Goal: Information Seeking & Learning: Learn about a topic

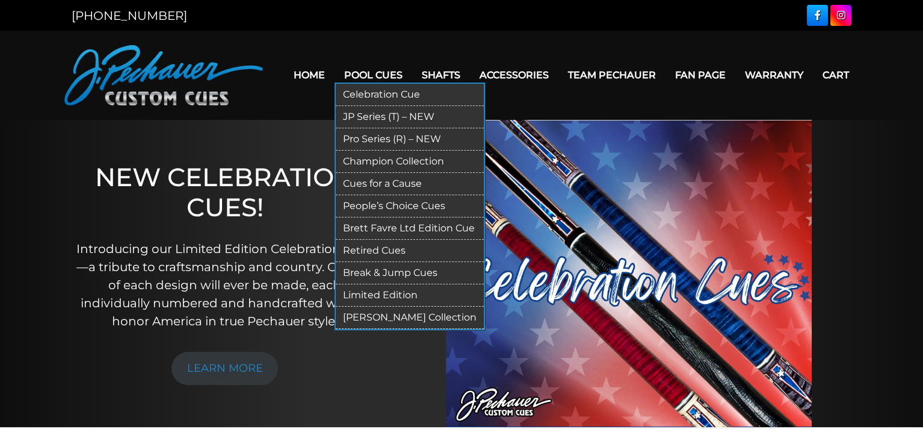
click at [373, 114] on link "JP Series (T) – NEW" at bounding box center [410, 117] width 148 height 22
click at [388, 294] on link "Limited Edition" at bounding box center [410, 295] width 148 height 22
click at [388, 315] on link "[PERSON_NAME] Collection" at bounding box center [410, 317] width 148 height 22
click at [385, 158] on link "Champion Collection" at bounding box center [410, 161] width 148 height 22
click at [371, 246] on link "Retired Cues" at bounding box center [410, 251] width 148 height 22
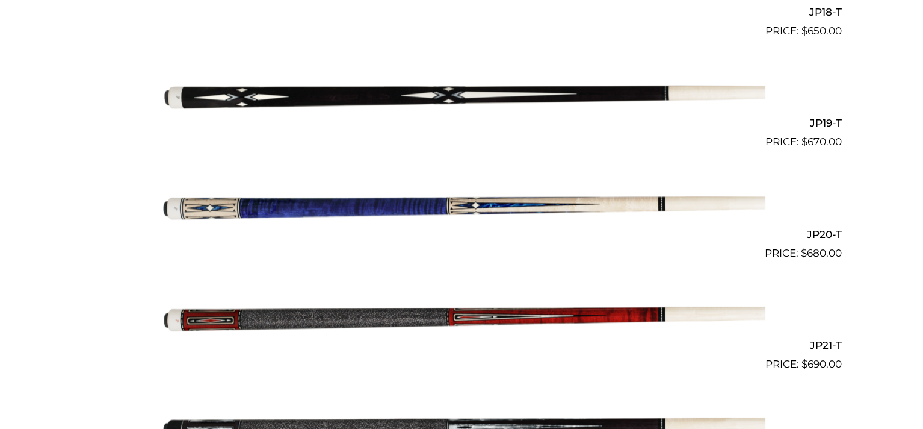
scroll to position [2342, 0]
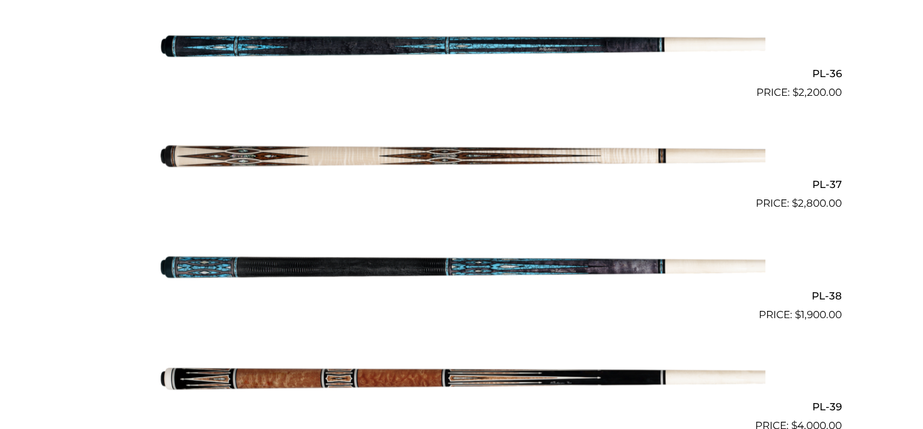
scroll to position [1179, 0]
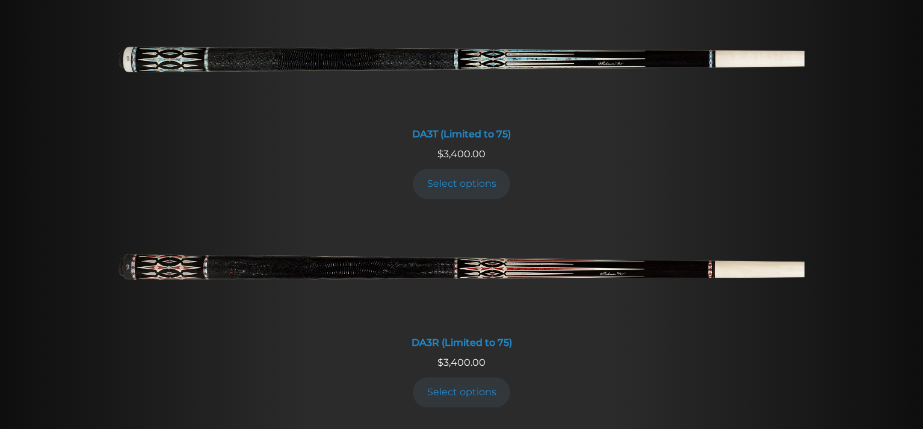
scroll to position [2142, 0]
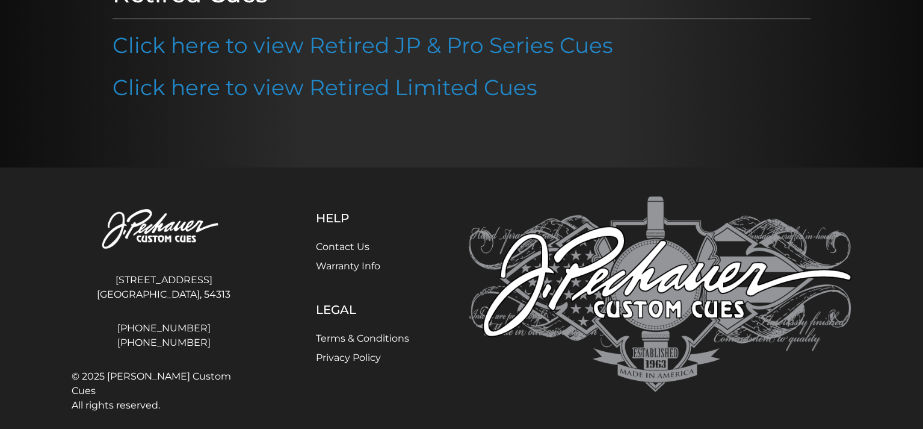
scroll to position [206, 0]
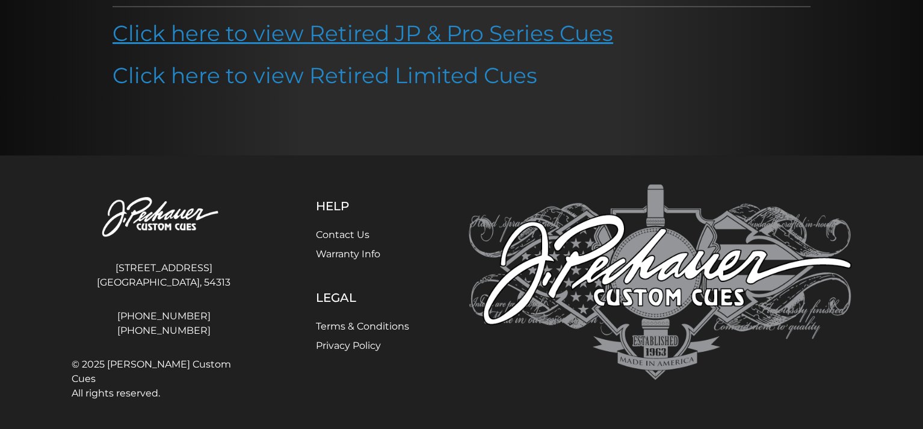
click at [377, 33] on link "Click here to view Retired JP & Pro Series Cues" at bounding box center [363, 33] width 501 height 26
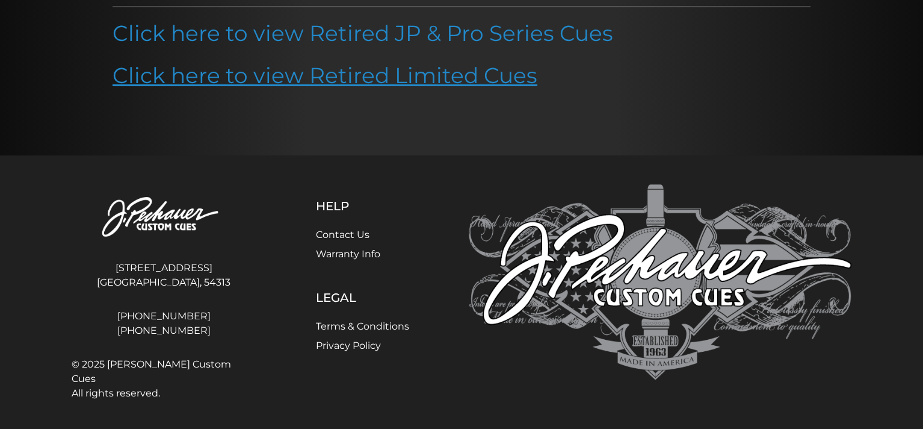
click at [345, 75] on link "Click here to view Retired Limited Cues" at bounding box center [325, 75] width 425 height 26
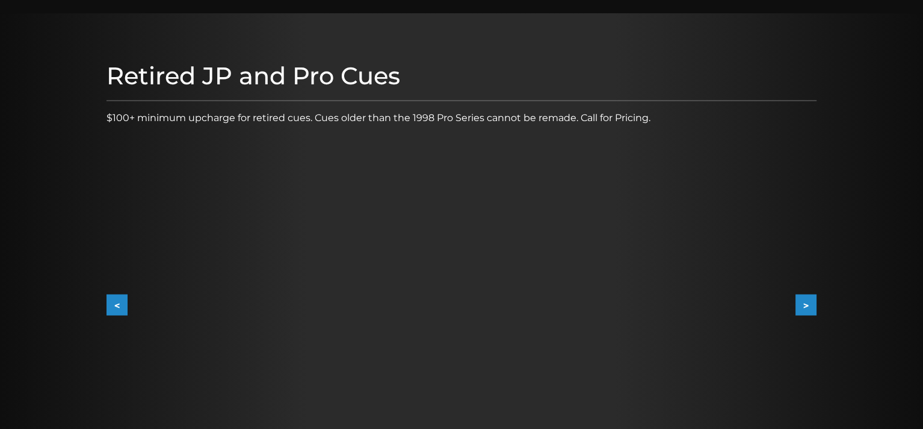
scroll to position [105, 0]
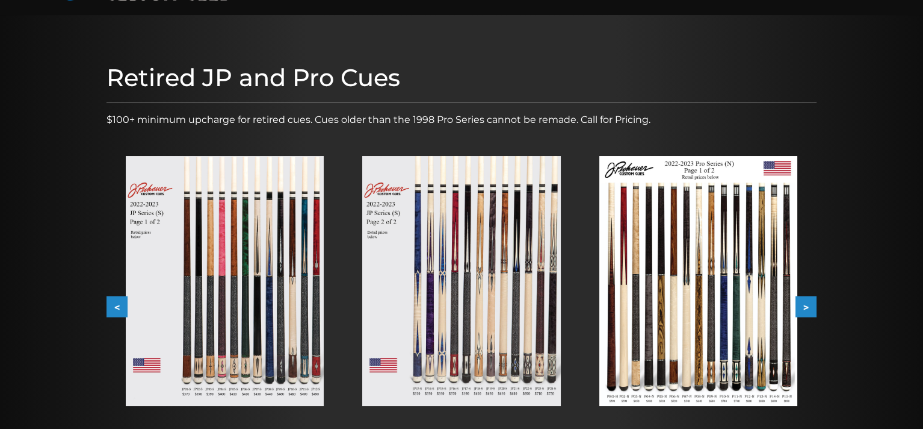
click at [810, 307] on button ">" at bounding box center [806, 306] width 21 height 21
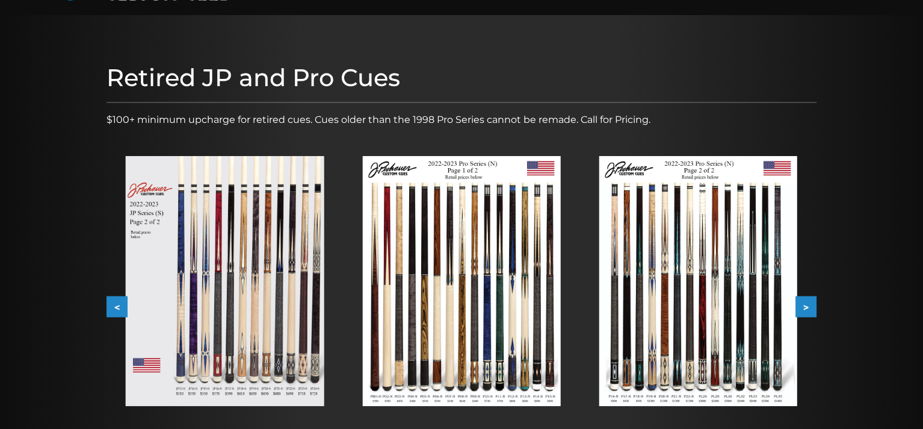
click at [810, 307] on button ">" at bounding box center [806, 306] width 21 height 21
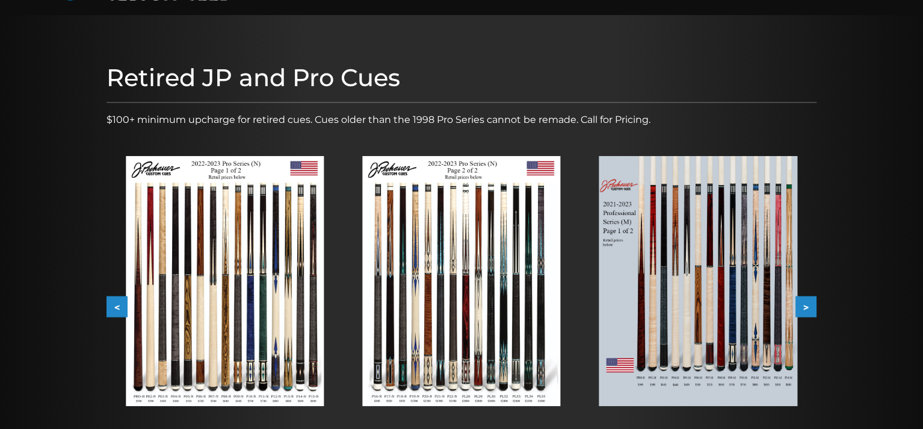
click at [810, 307] on button ">" at bounding box center [806, 306] width 21 height 21
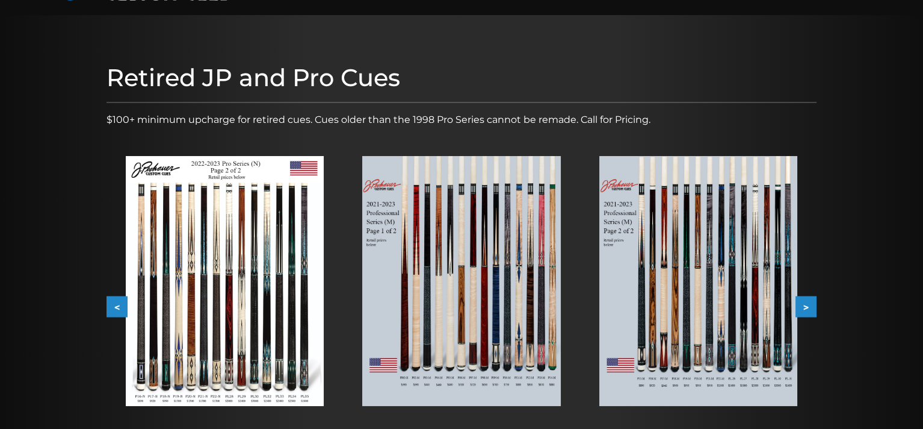
click at [810, 307] on button ">" at bounding box center [806, 306] width 21 height 21
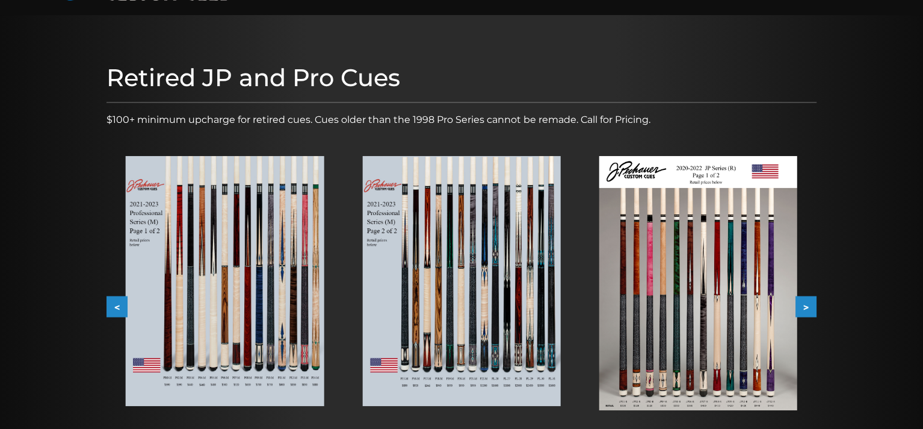
click at [810, 307] on button ">" at bounding box center [806, 306] width 21 height 21
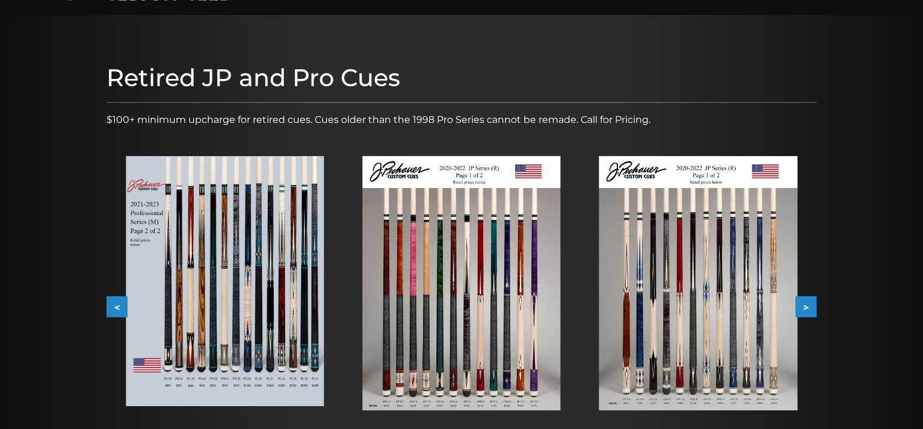
click at [754, 303] on img at bounding box center [699, 283] width 198 height 254
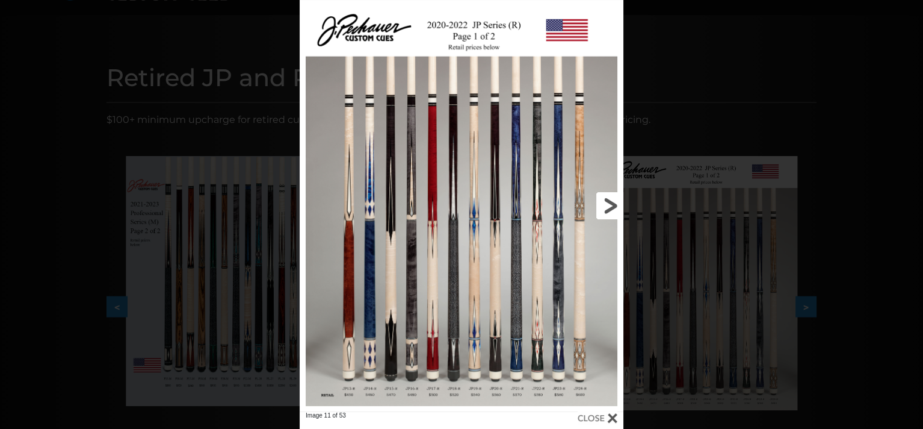
click at [578, 228] on link at bounding box center [551, 205] width 146 height 411
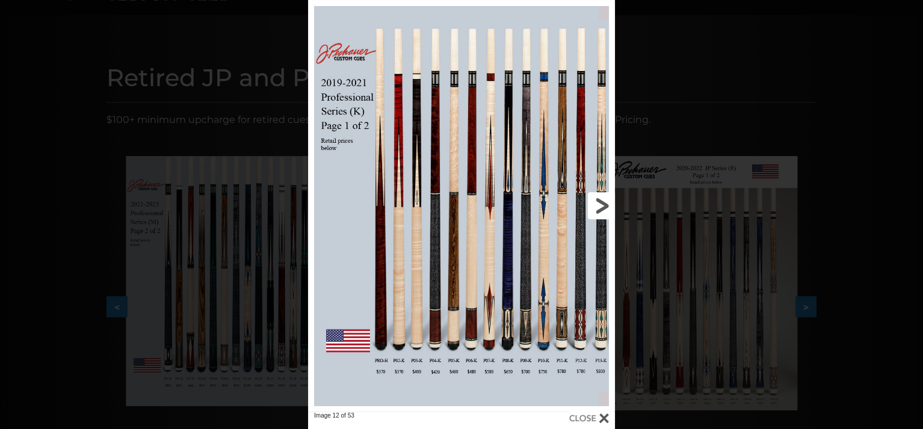
click at [607, 203] on link at bounding box center [546, 205] width 138 height 411
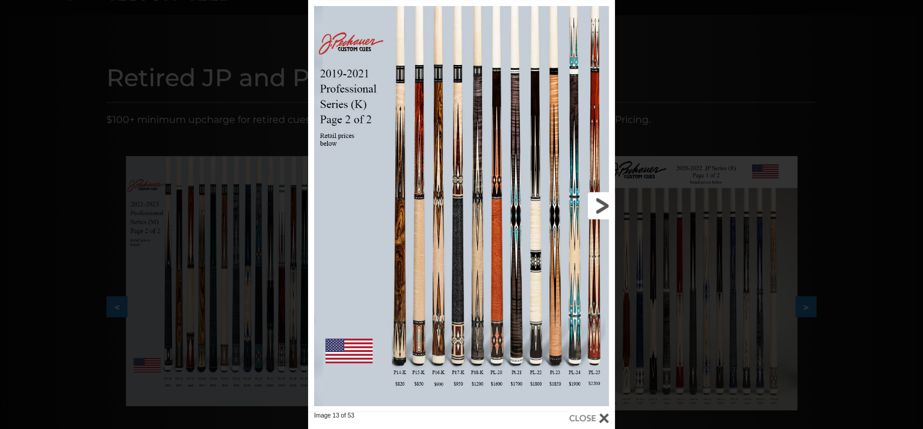
click at [607, 203] on link at bounding box center [546, 205] width 138 height 411
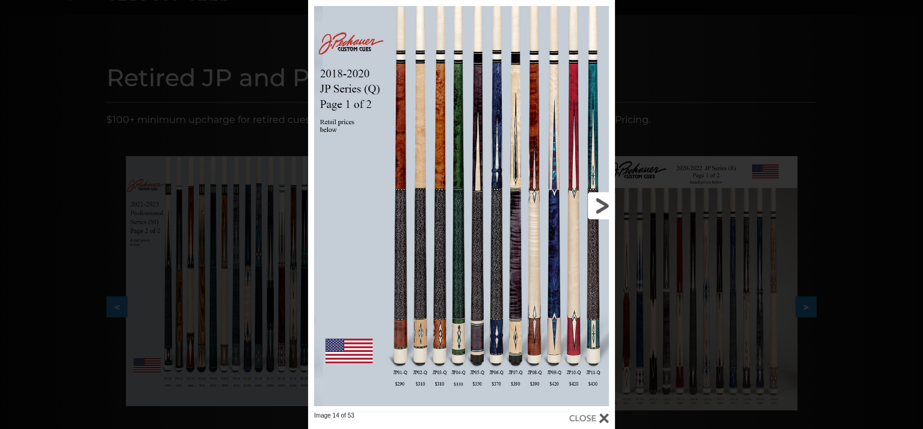
click at [607, 203] on link at bounding box center [546, 205] width 138 height 411
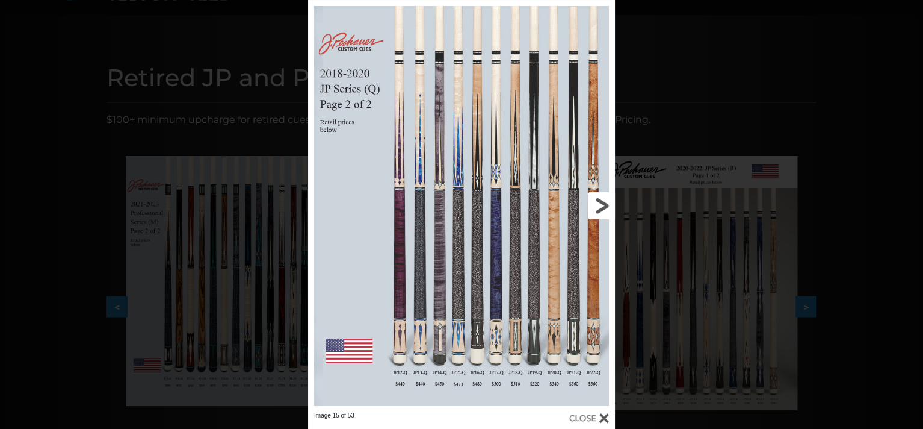
click at [607, 203] on link at bounding box center [546, 205] width 138 height 411
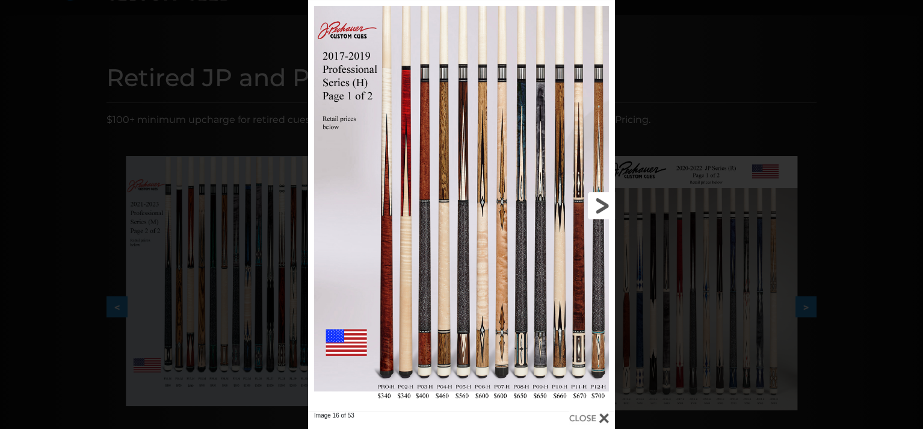
click at [607, 203] on link at bounding box center [546, 205] width 138 height 411
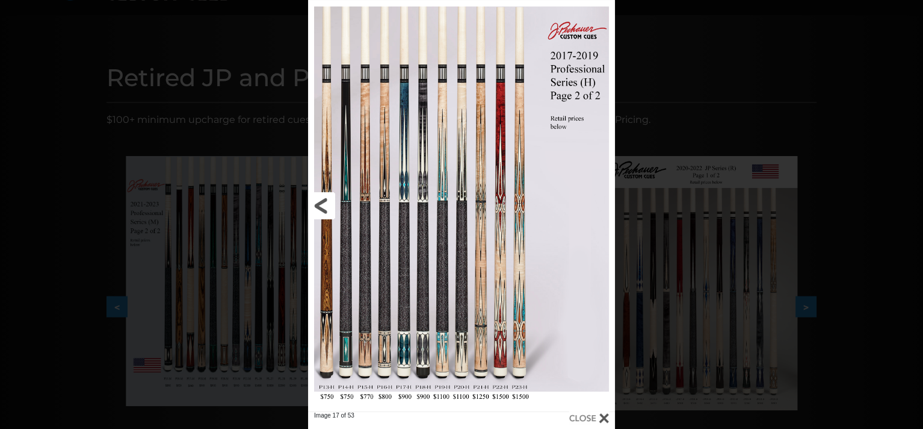
click at [320, 198] on link at bounding box center [377, 205] width 138 height 411
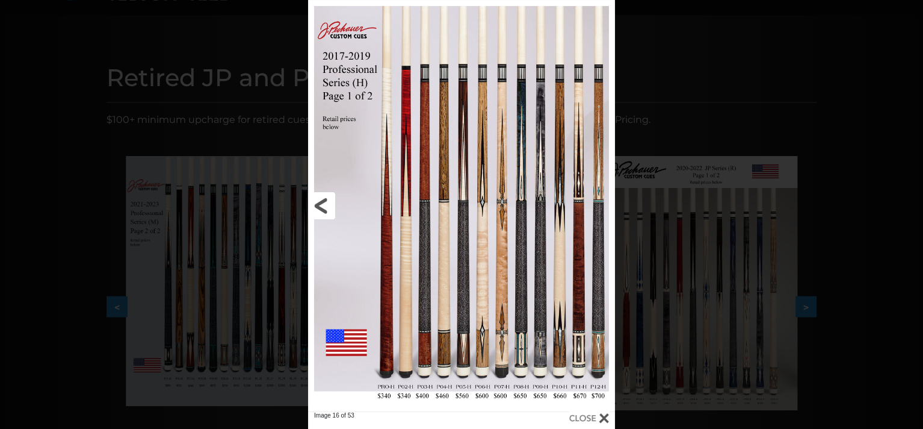
click at [320, 198] on link at bounding box center [377, 205] width 138 height 411
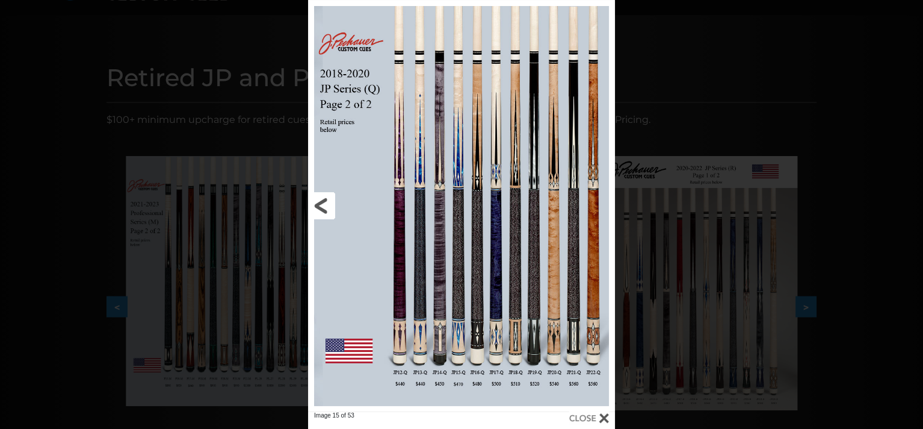
click at [320, 198] on link at bounding box center [377, 205] width 138 height 411
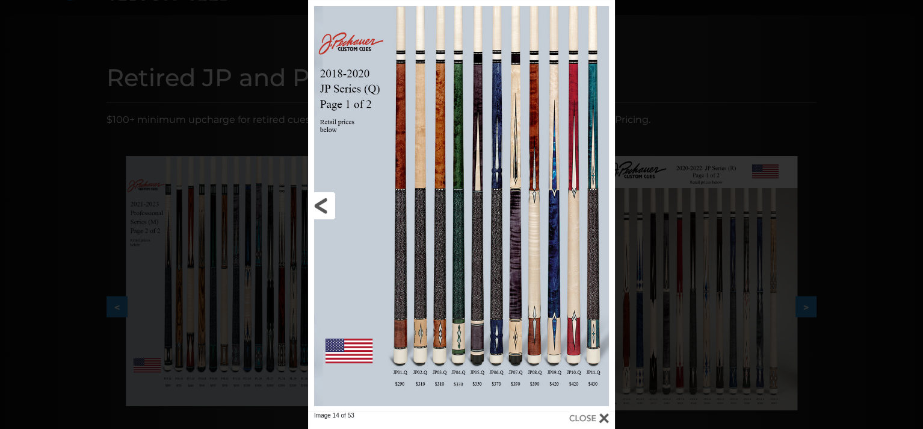
click at [320, 198] on link at bounding box center [377, 205] width 138 height 411
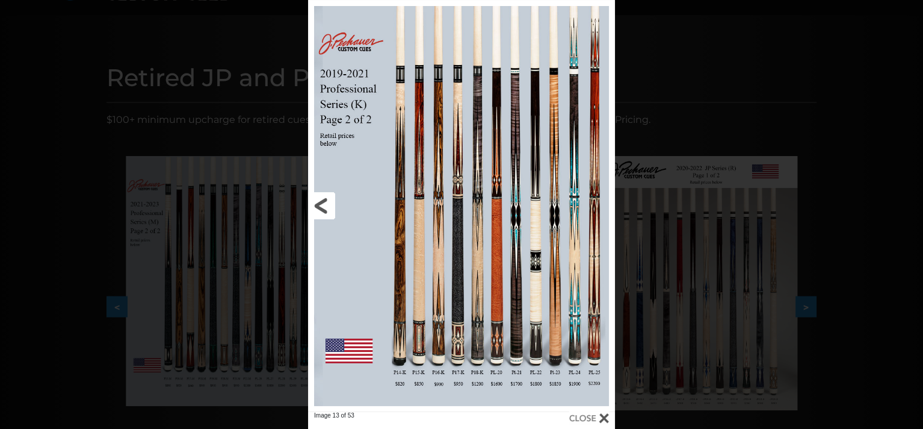
click at [320, 198] on link at bounding box center [377, 205] width 138 height 411
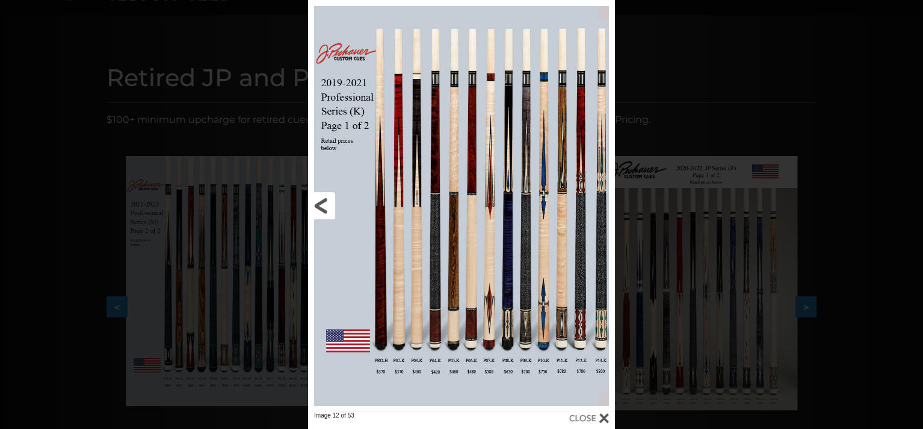
click at [320, 198] on link at bounding box center [377, 205] width 138 height 411
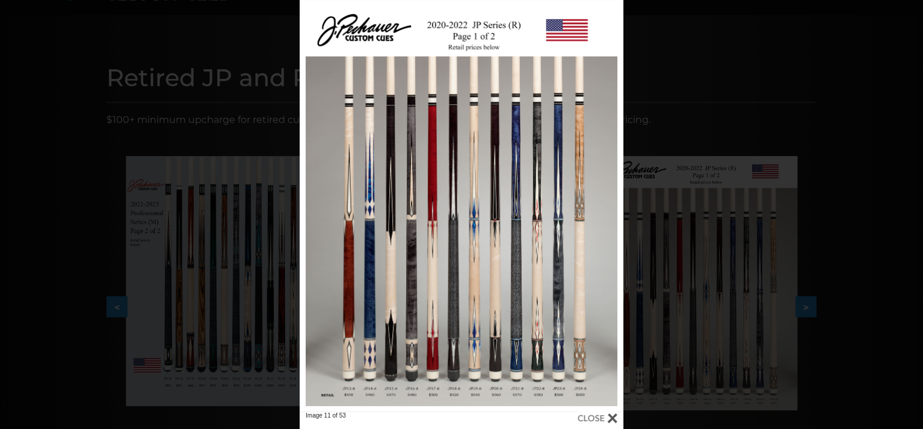
click at [208, 87] on div "Image 11 of 53" at bounding box center [461, 214] width 923 height 429
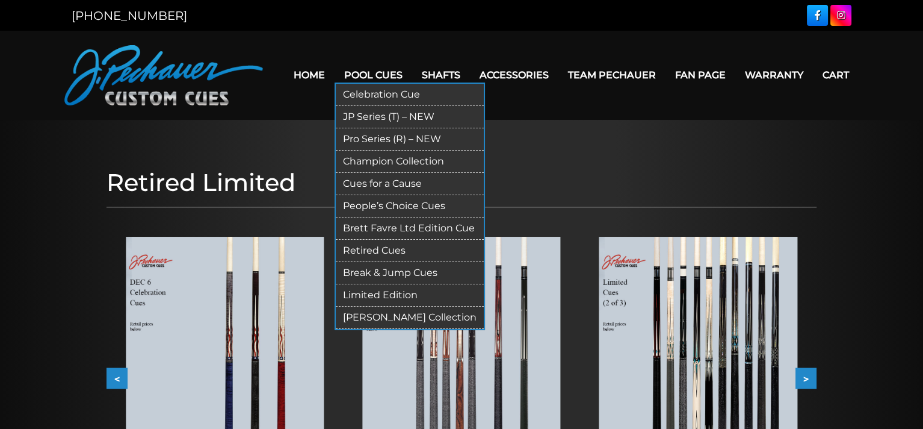
click at [373, 182] on link "Cues for a Cause" at bounding box center [410, 184] width 148 height 22
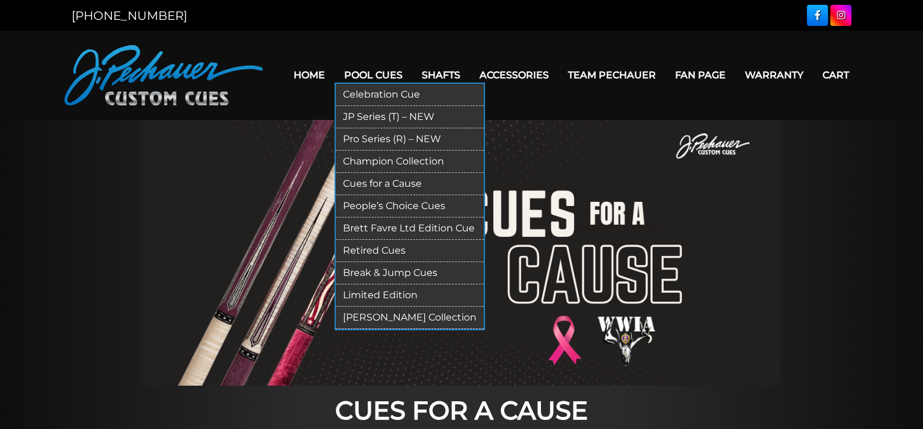
click at [370, 141] on link "Pro Series (R) – NEW" at bounding box center [410, 139] width 148 height 22
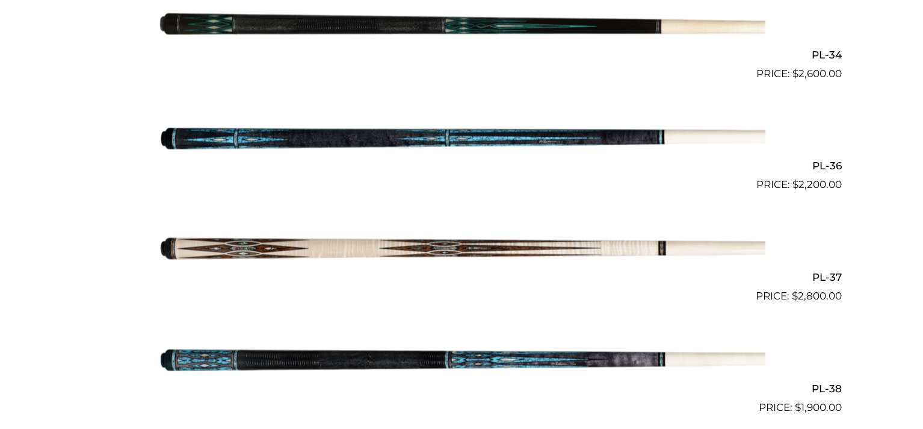
scroll to position [3185, 0]
